Goal: Task Accomplishment & Management: Use online tool/utility

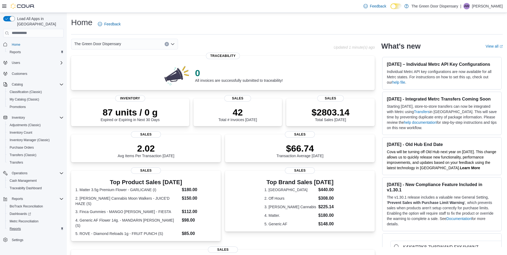
click at [14, 227] on div "Reports BioTrack Reconciliation Dashboards Metrc Reconciliation Reports" at bounding box center [33, 214] width 60 height 40
click at [15, 227] on span "Reports" at bounding box center [15, 229] width 11 height 4
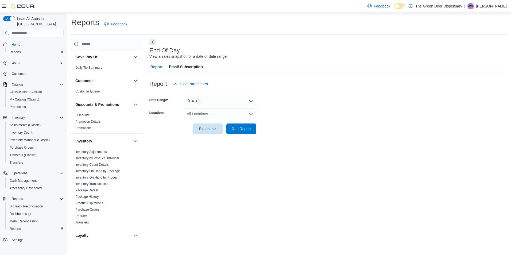
click at [232, 114] on div "All Locations" at bounding box center [221, 113] width 72 height 11
click at [225, 130] on span "[STREET_ADDRESS]" at bounding box center [214, 130] width 37 height 5
click at [280, 98] on form "Date Range [DATE] Locations [STREET_ADDRESS] Export Run Report" at bounding box center [327, 111] width 357 height 45
click at [193, 131] on button "Export" at bounding box center [208, 128] width 30 height 11
click at [207, 149] on span "Export to Pdf" at bounding box center [208, 150] width 24 height 4
